Goal: Ask a question

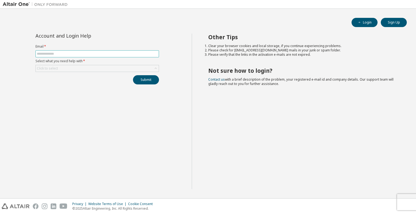
click at [93, 54] on input "text" at bounding box center [97, 54] width 121 height 4
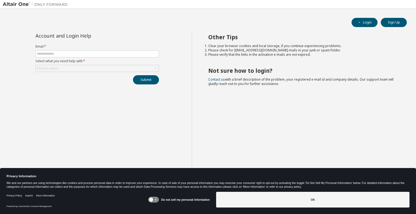
click at [96, 64] on form "Email * Select what you need help with * Click to select" at bounding box center [96, 58] width 123 height 28
click at [93, 53] on input "text" at bounding box center [97, 54] width 121 height 4
type input "**********"
click at [99, 68] on div "Click to select" at bounding box center [97, 68] width 123 height 6
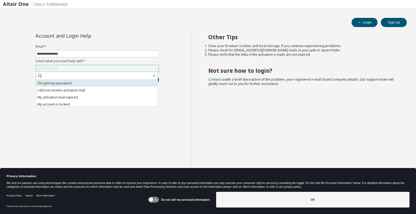
click at [91, 85] on li "I forgot my password" at bounding box center [97, 83] width 122 height 7
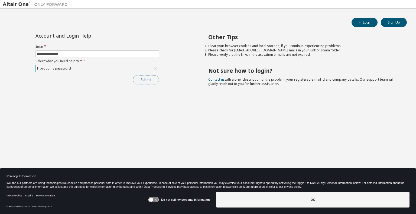
click at [146, 81] on button "Submit" at bounding box center [146, 79] width 26 height 9
